Goal: Task Accomplishment & Management: Use online tool/utility

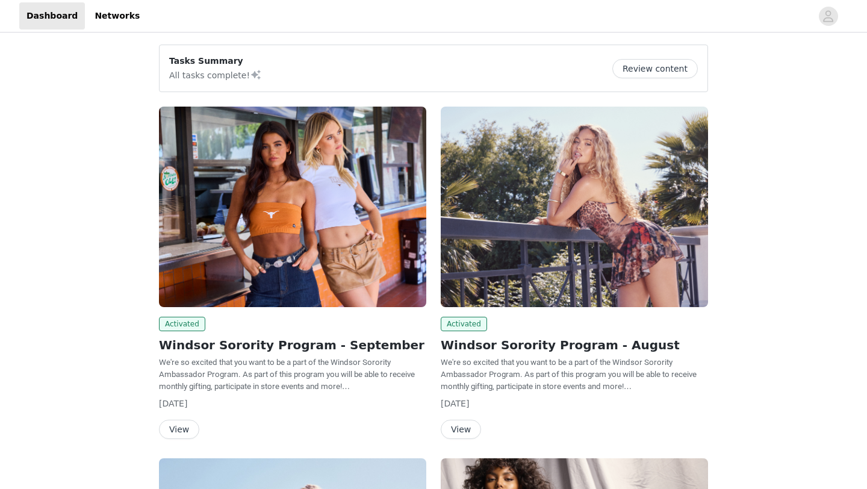
click at [295, 270] on img at bounding box center [292, 207] width 267 height 200
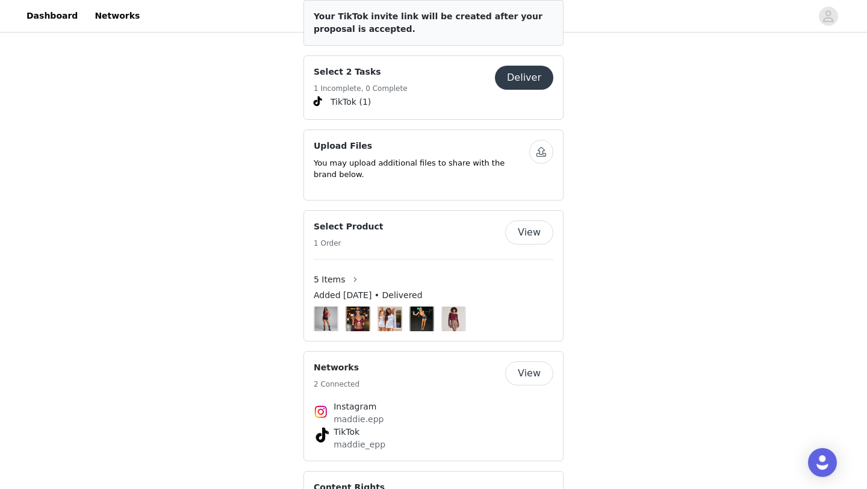
scroll to position [580, 0]
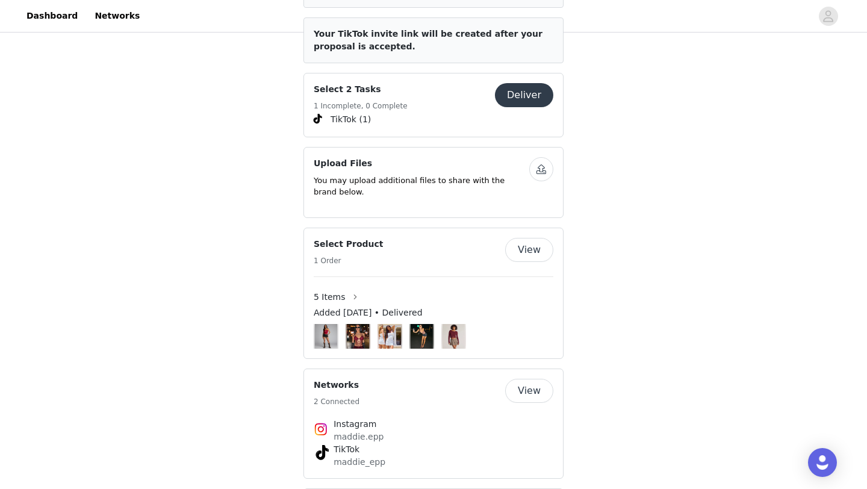
click at [532, 97] on div "Select 2 Tasks 1 Incomplete, 0 Complete Deliver" at bounding box center [434, 97] width 240 height 29
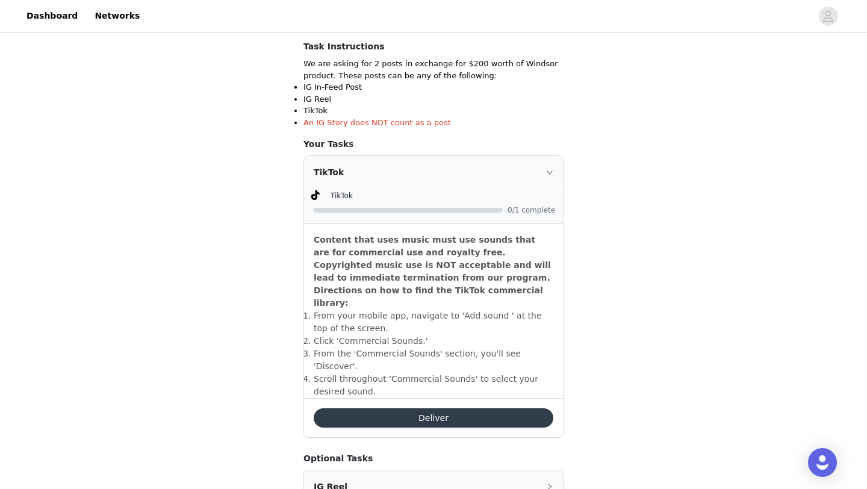
scroll to position [353, 0]
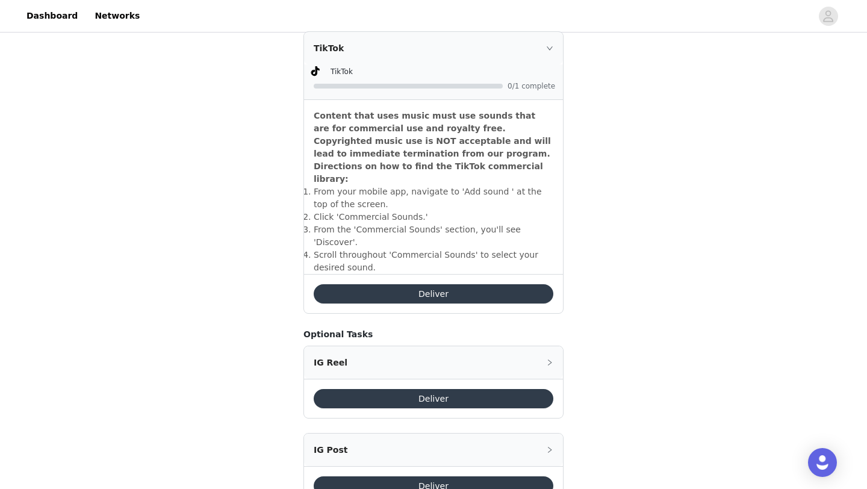
click at [439, 284] on button "Deliver" at bounding box center [434, 293] width 240 height 19
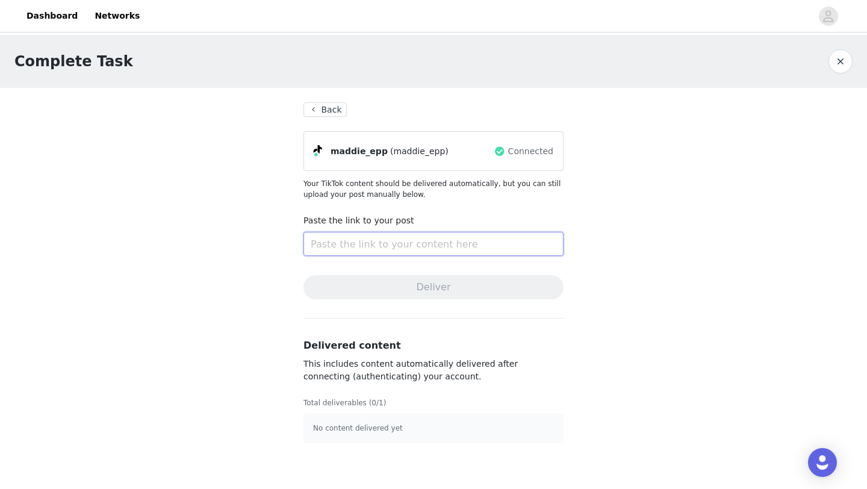
click at [478, 248] on input "text" at bounding box center [433, 244] width 260 height 24
click at [516, 151] on span "Connected" at bounding box center [530, 151] width 45 height 13
click at [357, 153] on span "maddie_epp" at bounding box center [358, 151] width 57 height 13
click at [374, 243] on input "text" at bounding box center [433, 244] width 260 height 24
